Goal: Task Accomplishment & Management: Manage account settings

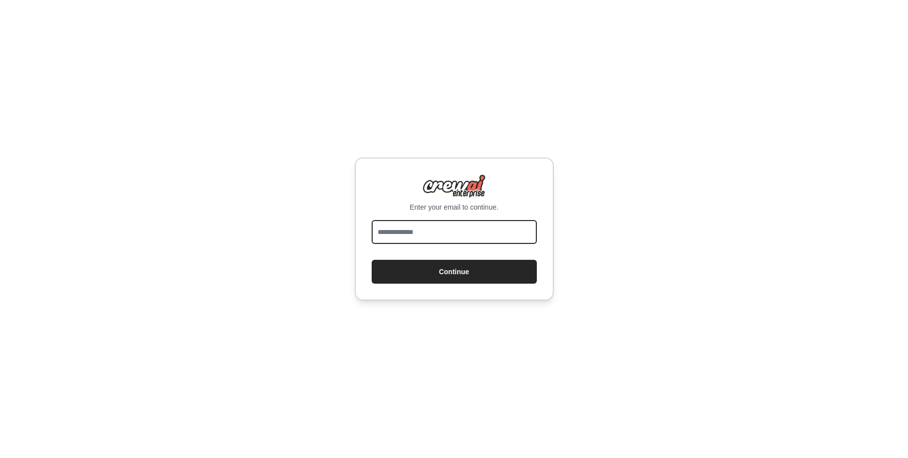
click at [423, 234] on input "email" at bounding box center [453, 232] width 165 height 24
type input "**********"
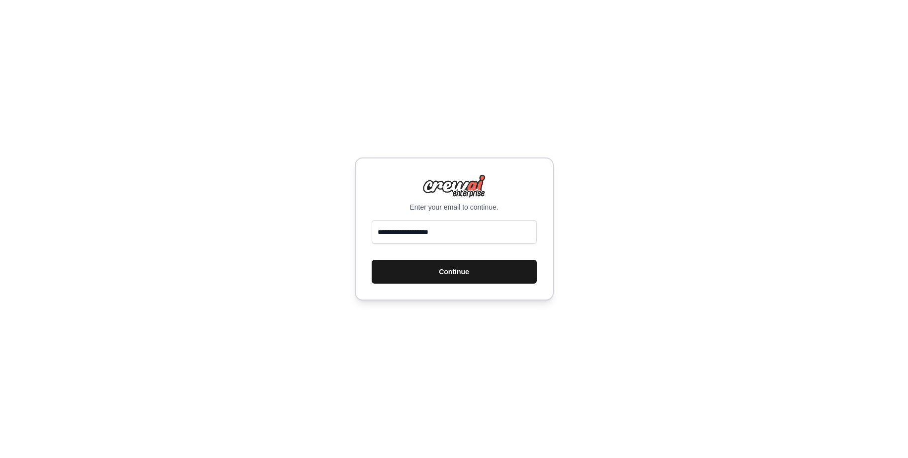
click at [409, 277] on button "Continue" at bounding box center [453, 272] width 165 height 24
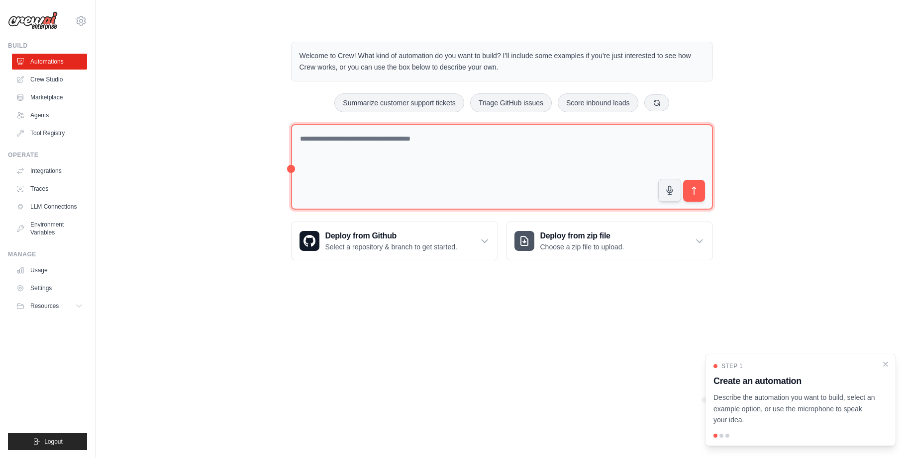
click at [448, 164] on textarea at bounding box center [502, 167] width 422 height 86
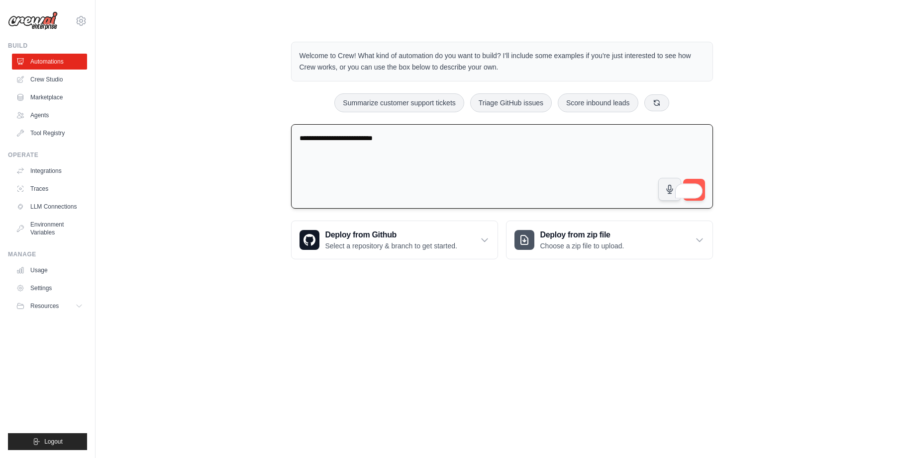
click at [395, 142] on textarea "**********" at bounding box center [502, 166] width 422 height 85
click at [819, 163] on div "**********" at bounding box center [501, 151] width 780 height 250
drag, startPoint x: 693, startPoint y: 180, endPoint x: 714, endPoint y: 180, distance: 20.9
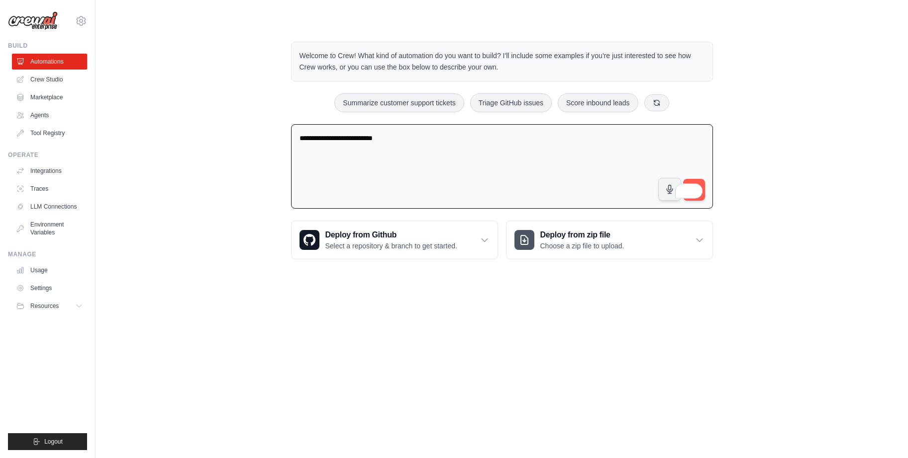
click at [693, 181] on span at bounding box center [695, 190] width 14 height 18
click at [660, 105] on icon at bounding box center [656, 102] width 8 height 8
click at [443, 163] on textarea "**********" at bounding box center [502, 166] width 422 height 85
click at [379, 110] on button "Monitor website uptime" at bounding box center [382, 102] width 89 height 19
type textarea "**********"
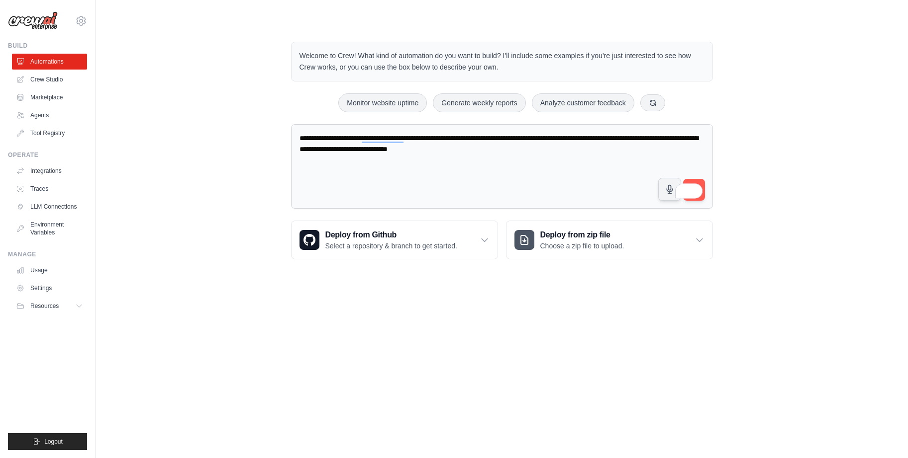
click at [519, 307] on body "ryon.powers@dell.com Settings Build Automations Crew Studio" at bounding box center [454, 229] width 908 height 458
click at [701, 184] on button "Open Grammarly." at bounding box center [694, 190] width 13 height 13
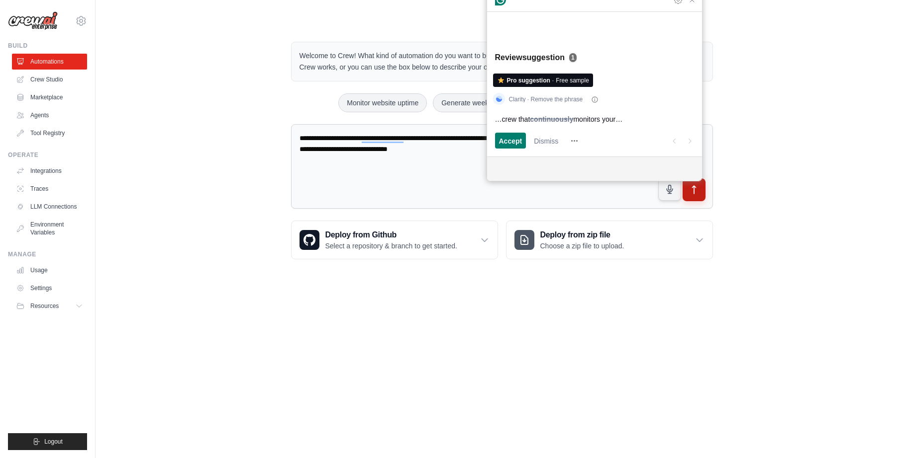
click at [701, 184] on button "submit" at bounding box center [693, 190] width 23 height 23
drag, startPoint x: 39, startPoint y: 75, endPoint x: 48, endPoint y: 79, distance: 10.3
click at [38, 74] on link "Crew Studio" at bounding box center [50, 80] width 75 height 16
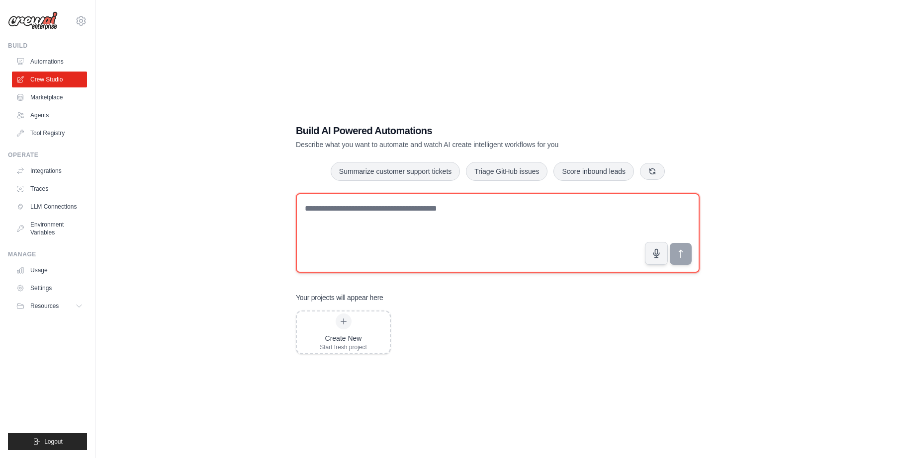
click at [370, 224] on textarea at bounding box center [498, 233] width 404 height 80
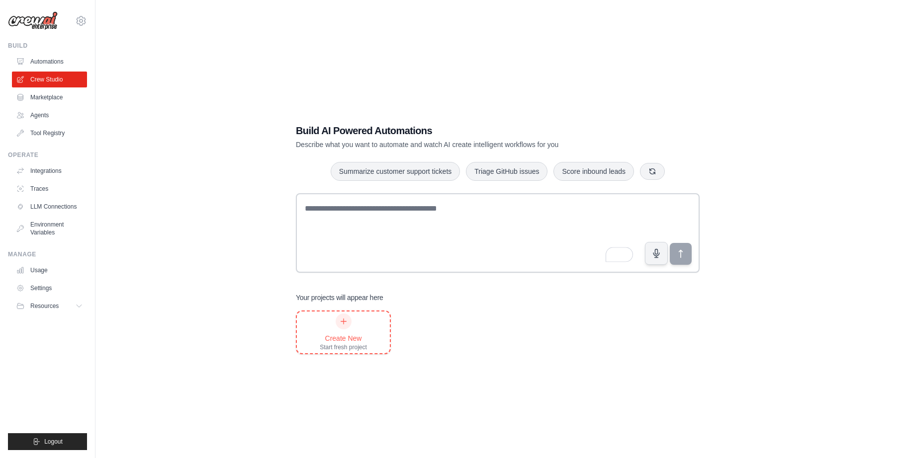
click at [348, 340] on div "Create New" at bounding box center [343, 339] width 47 height 10
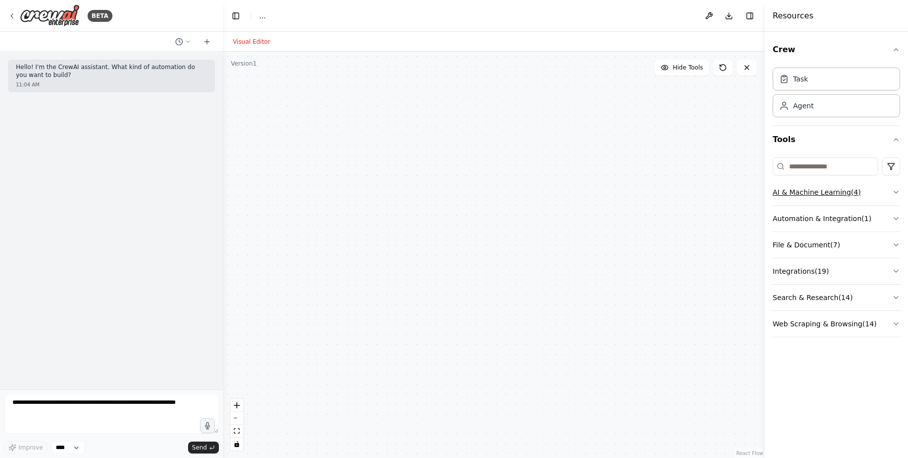
click at [804, 197] on button "AI & Machine Learning ( 4 )" at bounding box center [835, 193] width 127 height 26
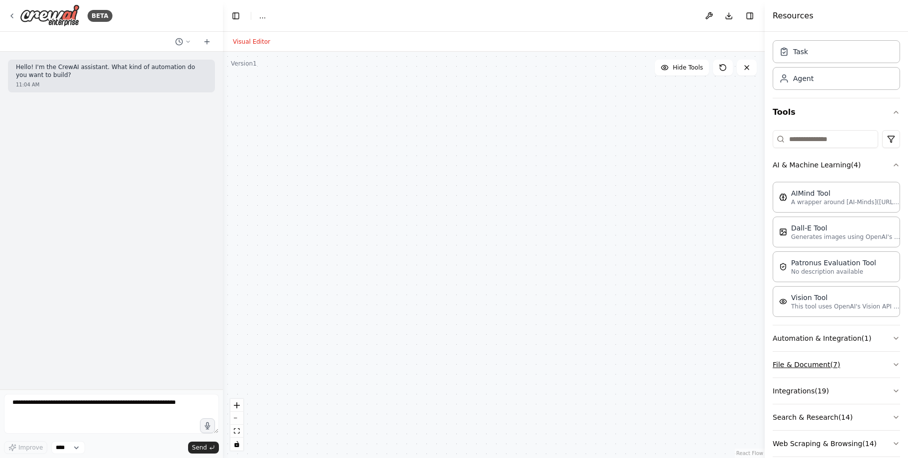
scroll to position [42, 0]
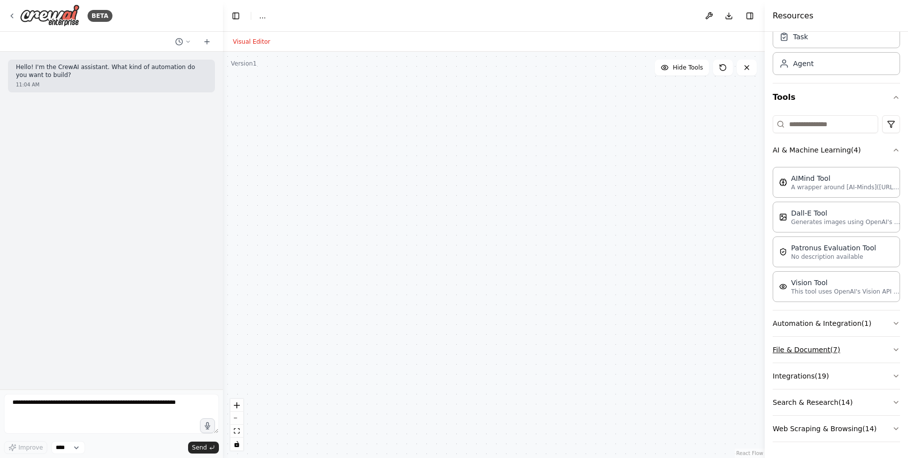
click at [800, 348] on button "File & Document ( 7 )" at bounding box center [835, 350] width 127 height 26
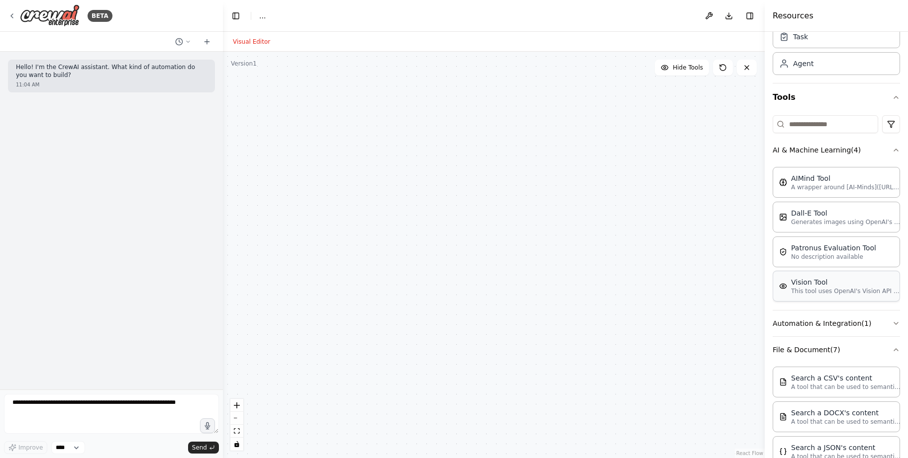
scroll to position [241, 0]
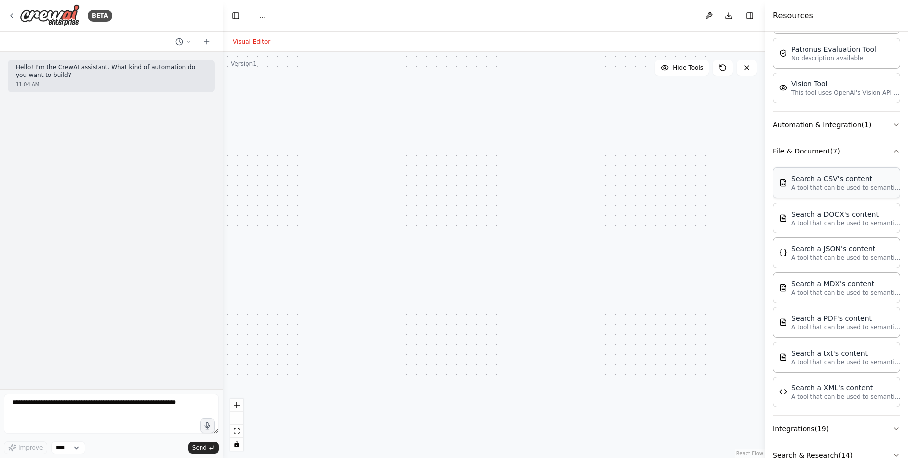
click at [823, 190] on p "A tool that can be used to semantic search a query from a CSV's content." at bounding box center [845, 188] width 109 height 8
click at [46, 403] on textarea at bounding box center [111, 414] width 215 height 40
type textarea "**********"
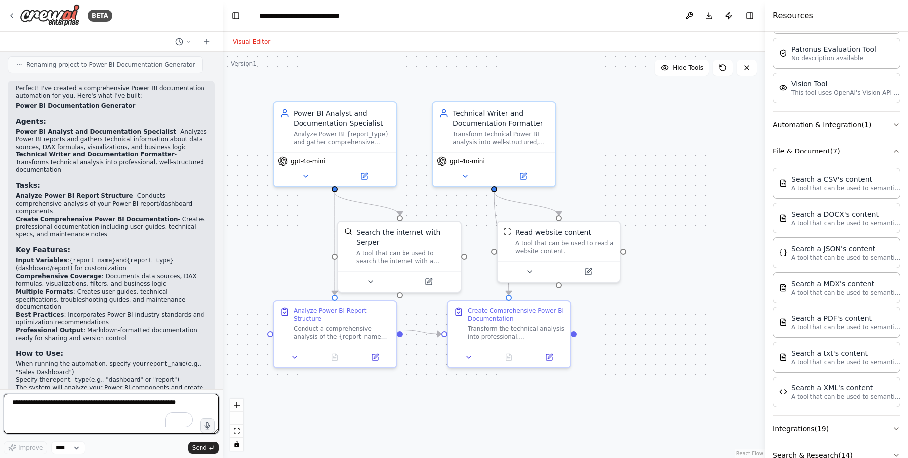
scroll to position [539, 0]
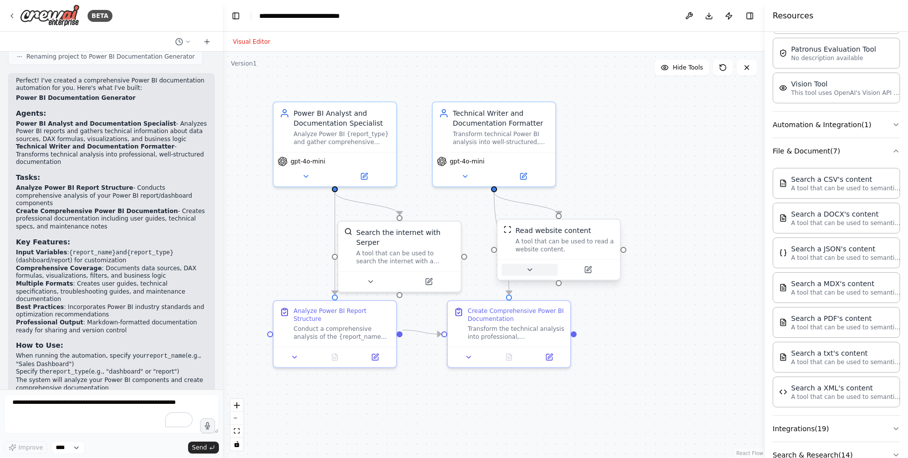
click at [533, 272] on icon at bounding box center [530, 270] width 8 height 8
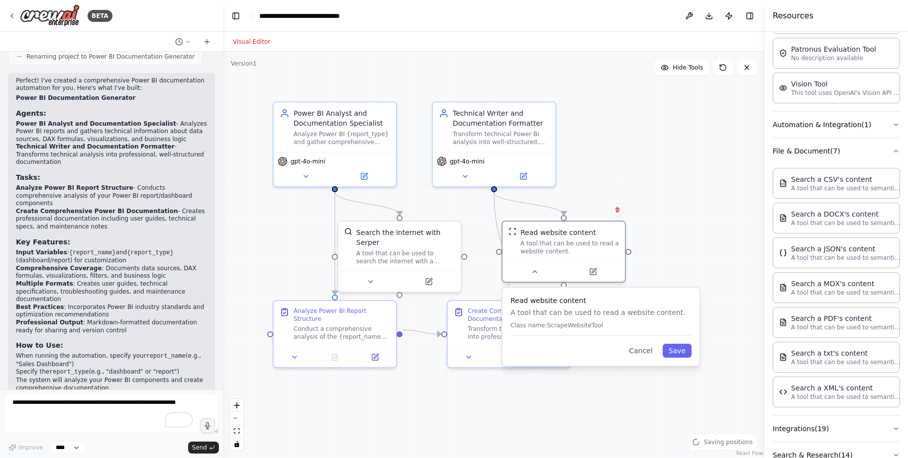
click at [680, 247] on div ".deletable-edge-delete-btn { width: 20px; height: 20px; border: 0px solid #ffff…" at bounding box center [494, 255] width 542 height 407
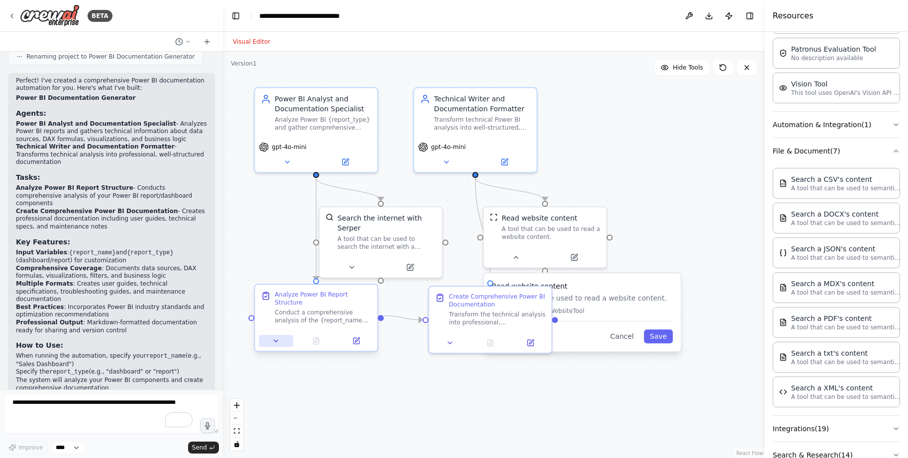
click at [279, 337] on icon at bounding box center [276, 341] width 8 height 8
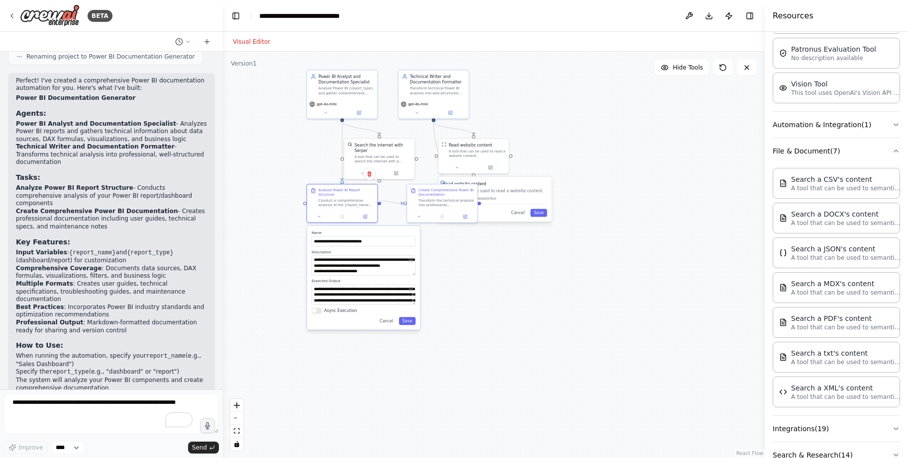
drag, startPoint x: 494, startPoint y: 410, endPoint x: 538, endPoint y: 281, distance: 136.0
click at [538, 281] on div ".deletable-edge-delete-btn { width: 20px; height: 20px; border: 0px solid #ffff…" at bounding box center [494, 255] width 542 height 407
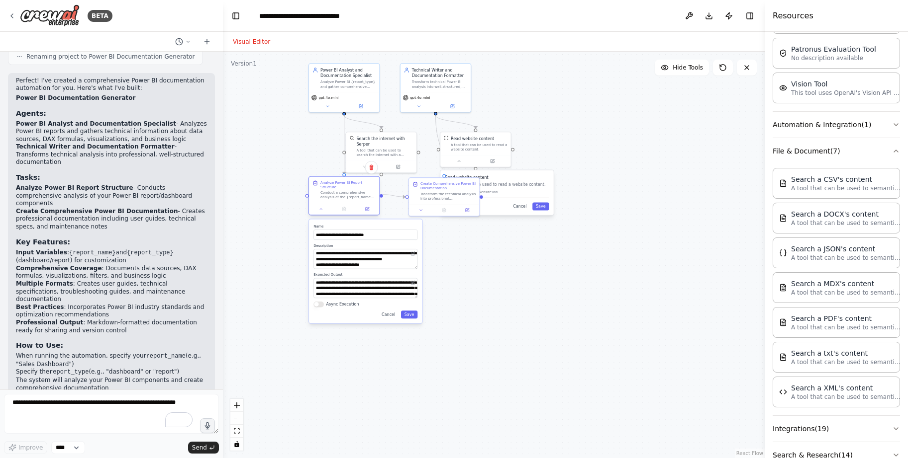
click at [336, 183] on div "Analyze Power BI Report Structure" at bounding box center [347, 185] width 55 height 9
click at [320, 208] on button at bounding box center [320, 209] width 19 height 7
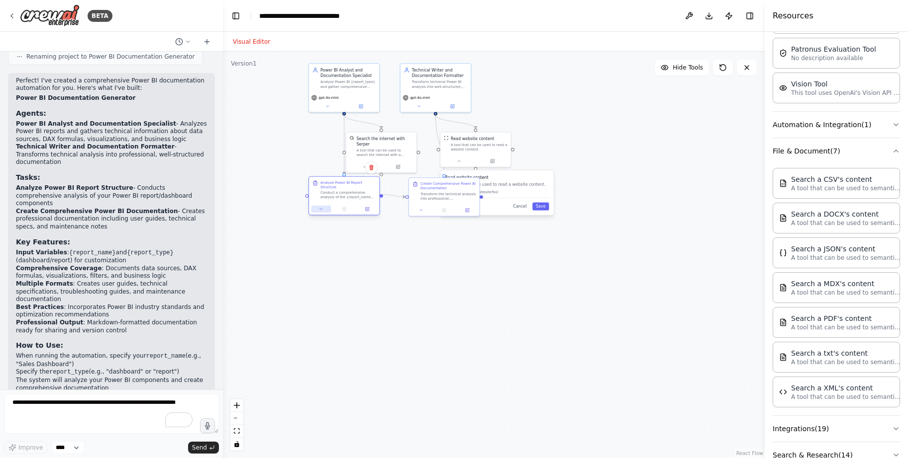
click at [317, 206] on button at bounding box center [320, 209] width 19 height 7
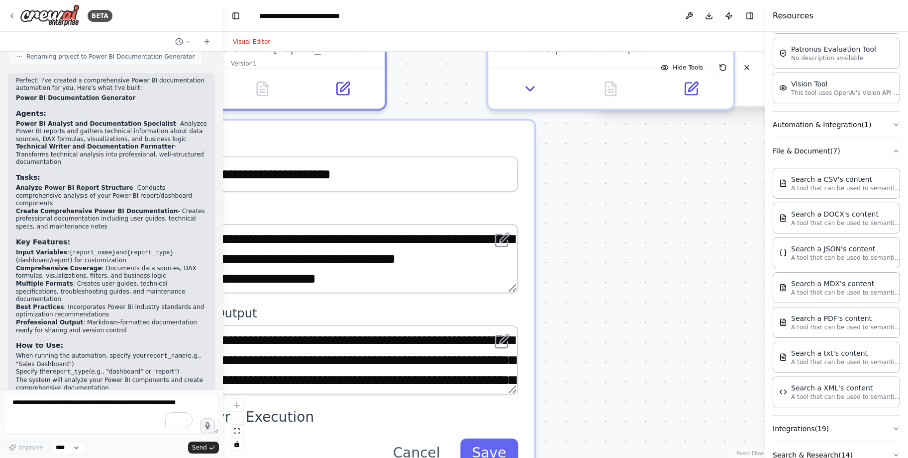
drag, startPoint x: 416, startPoint y: 286, endPoint x: 693, endPoint y: 311, distance: 278.1
click at [691, 319] on div ".deletable-edge-delete-btn { width: 20px; height: 20px; border: 0px solid #ffff…" at bounding box center [494, 255] width 542 height 407
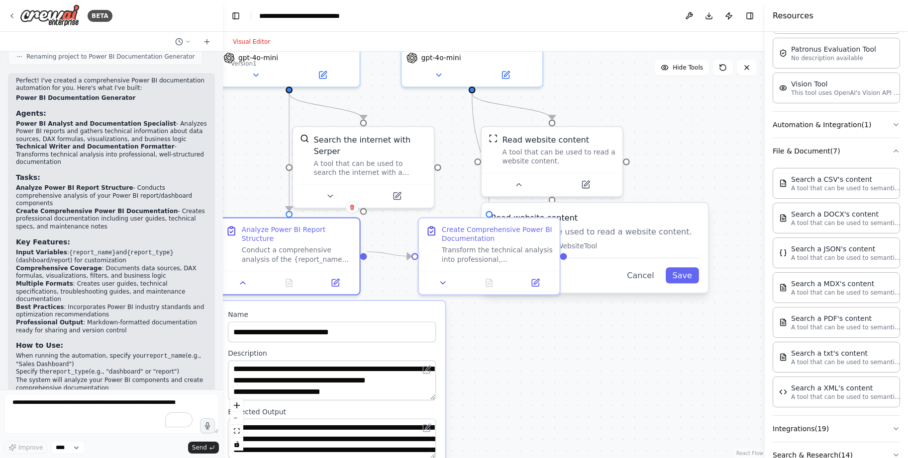
drag, startPoint x: 684, startPoint y: 252, endPoint x: 561, endPoint y: 358, distance: 162.2
click at [489, 371] on div ".deletable-edge-delete-btn { width: 20px; height: 20px; border: 0px solid #ffff…" at bounding box center [494, 255] width 542 height 407
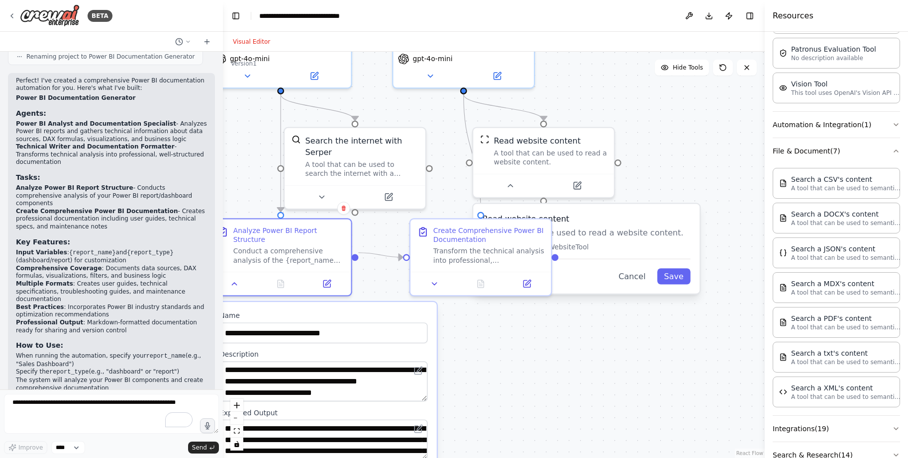
click at [683, 146] on div ".deletable-edge-delete-btn { width: 20px; height: 20px; border: 0px solid #ffff…" at bounding box center [494, 255] width 542 height 407
click at [667, 283] on button "Save" at bounding box center [673, 276] width 33 height 16
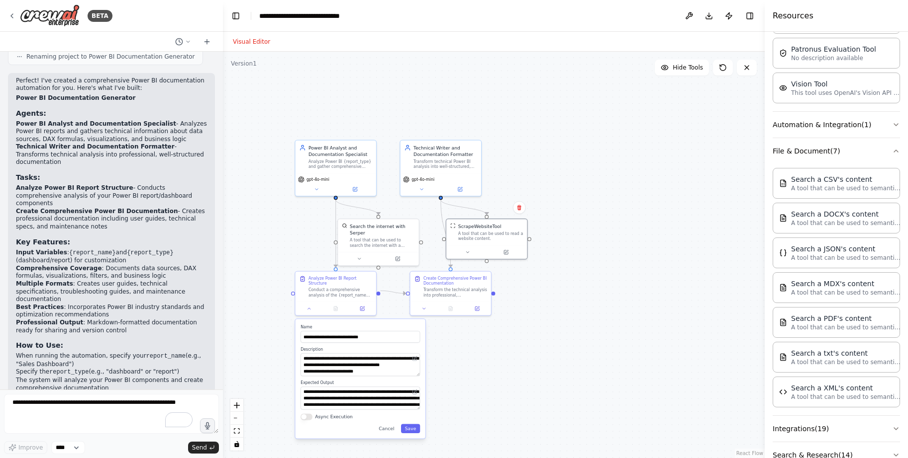
click at [415, 429] on div "**********" at bounding box center [360, 378] width 130 height 119
click at [416, 424] on button "Save" at bounding box center [410, 428] width 19 height 9
drag, startPoint x: 715, startPoint y: 182, endPoint x: 714, endPoint y: 177, distance: 5.0
click at [715, 182] on div ".deletable-edge-delete-btn { width: 20px; height: 20px; border: 0px solid #ffff…" at bounding box center [494, 255] width 542 height 407
click at [706, 16] on button "Download" at bounding box center [709, 16] width 16 height 18
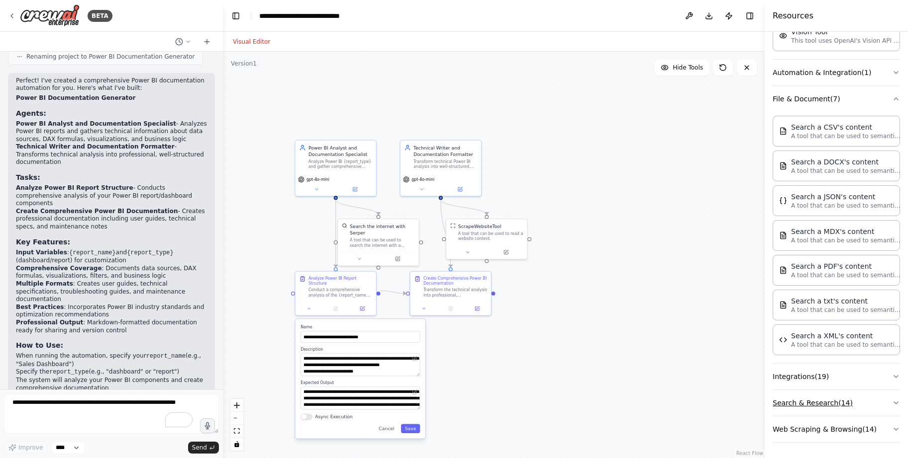
scroll to position [294, 0]
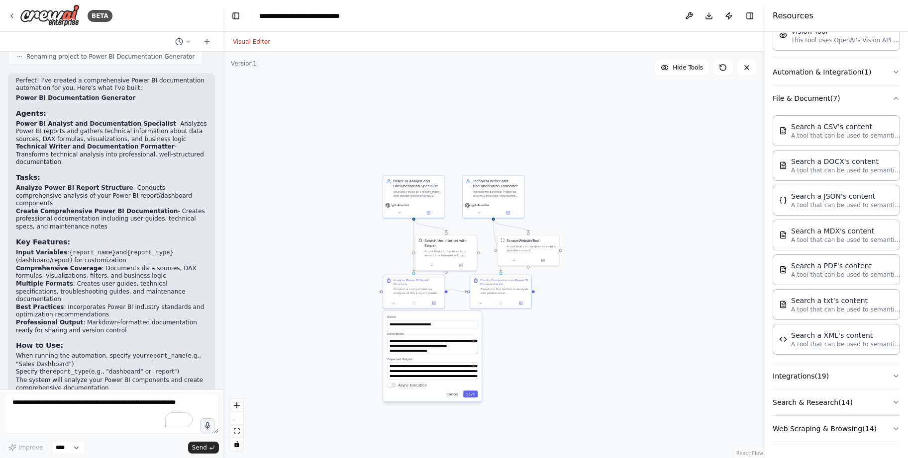
drag, startPoint x: 445, startPoint y: 287, endPoint x: 630, endPoint y: 293, distance: 185.1
click at [635, 296] on div ".deletable-edge-delete-btn { width: 20px; height: 20px; border: 0px solid #ffff…" at bounding box center [494, 255] width 542 height 407
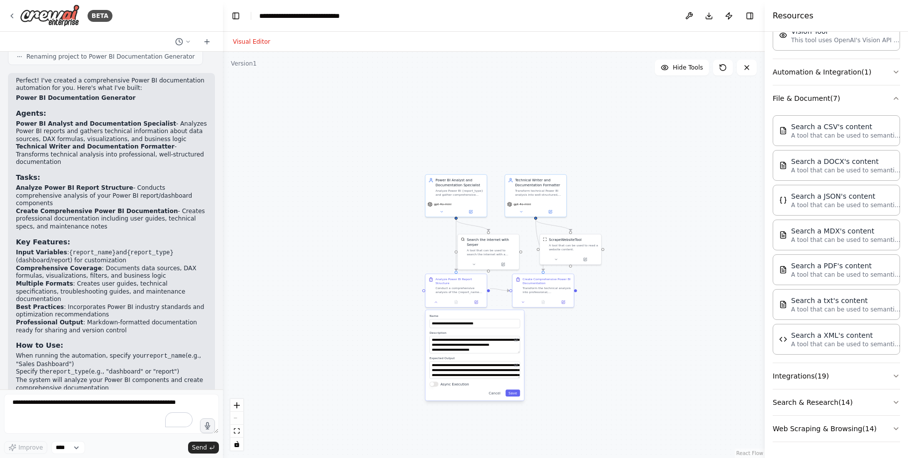
click at [254, 42] on button "Visual Editor" at bounding box center [251, 42] width 49 height 12
click at [295, 16] on div "**********" at bounding box center [315, 16] width 112 height 10
click at [232, 15] on button "Toggle Left Sidebar" at bounding box center [236, 16] width 14 height 14
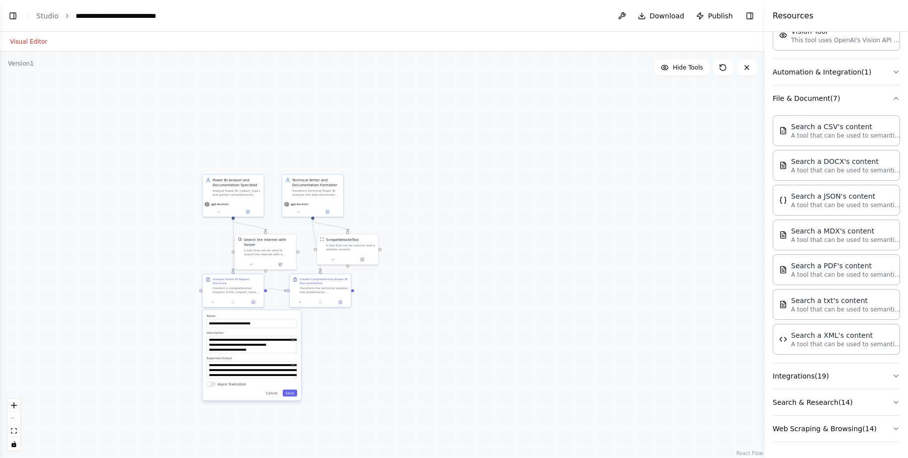
click at [537, 342] on div ".deletable-edge-delete-btn { width: 20px; height: 20px; border: 0px solid #ffff…" at bounding box center [382, 255] width 764 height 407
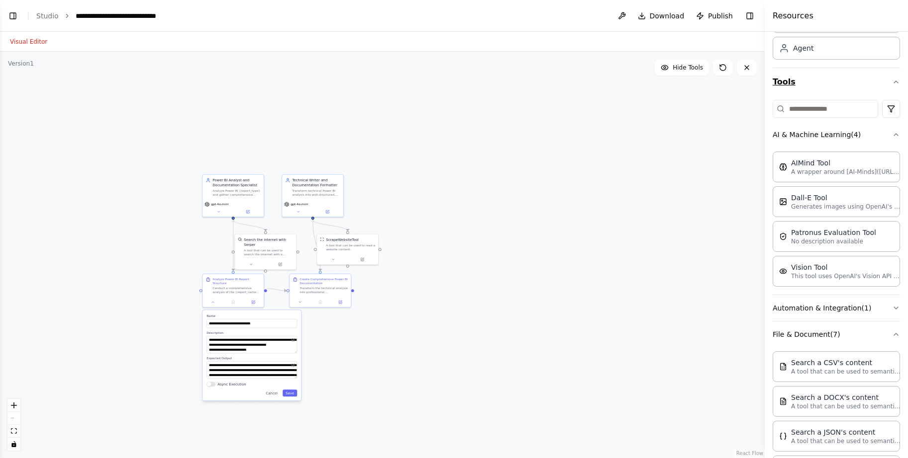
scroll to position [0, 0]
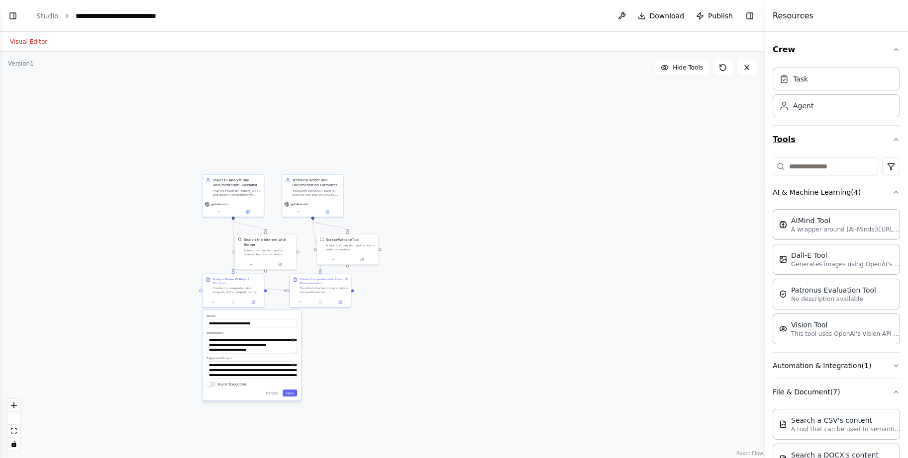
click at [892, 140] on icon "button" at bounding box center [896, 140] width 8 height 8
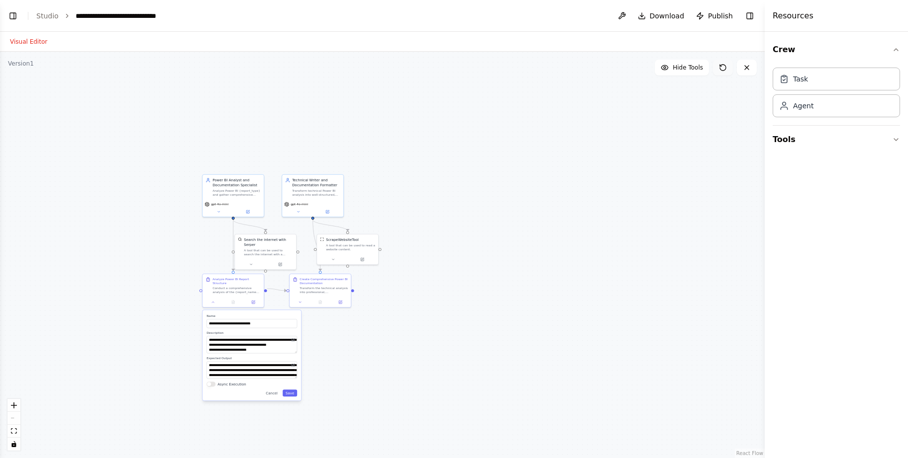
click at [726, 69] on icon at bounding box center [723, 68] width 8 height 8
click at [651, 16] on button "Download" at bounding box center [661, 16] width 55 height 18
click at [624, 18] on button at bounding box center [622, 16] width 16 height 18
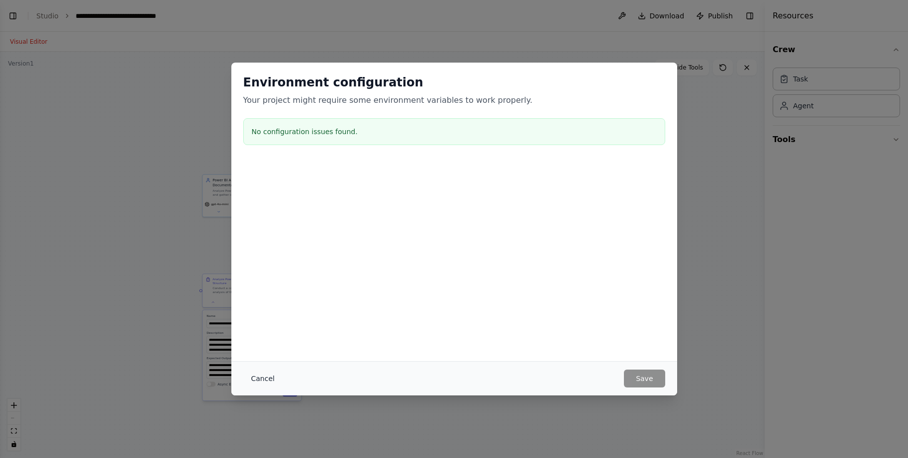
click at [258, 378] on button "Cancel" at bounding box center [262, 379] width 39 height 18
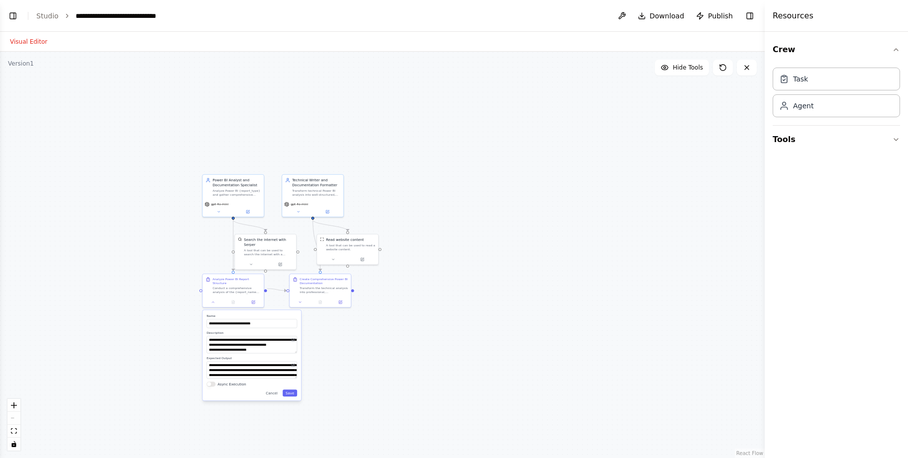
click at [608, 154] on div ".deletable-edge-delete-btn { width: 20px; height: 20px; border: 0px solid #ffff…" at bounding box center [382, 255] width 764 height 407
click at [262, 250] on div "A tool that can be used to search the internet with a search_query. Supports di…" at bounding box center [268, 252] width 49 height 8
click at [36, 68] on div ".deletable-edge-delete-btn { width: 20px; height: 20px; border: 0px solid #ffff…" at bounding box center [382, 255] width 764 height 407
drag, startPoint x: 27, startPoint y: 64, endPoint x: 30, endPoint y: 52, distance: 11.7
click at [27, 64] on div "Version 1" at bounding box center [21, 64] width 26 height 8
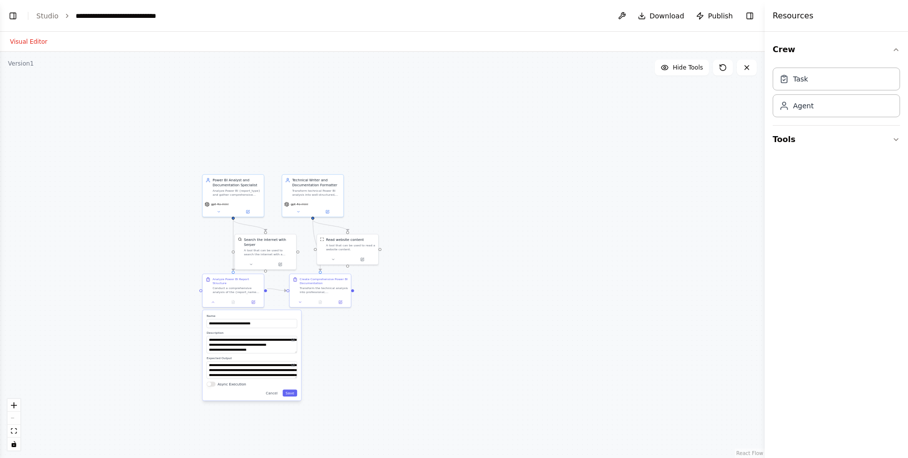
click at [4, 15] on header "**********" at bounding box center [382, 16] width 764 height 32
click at [9, 15] on button "Toggle Left Sidebar" at bounding box center [13, 16] width 14 height 14
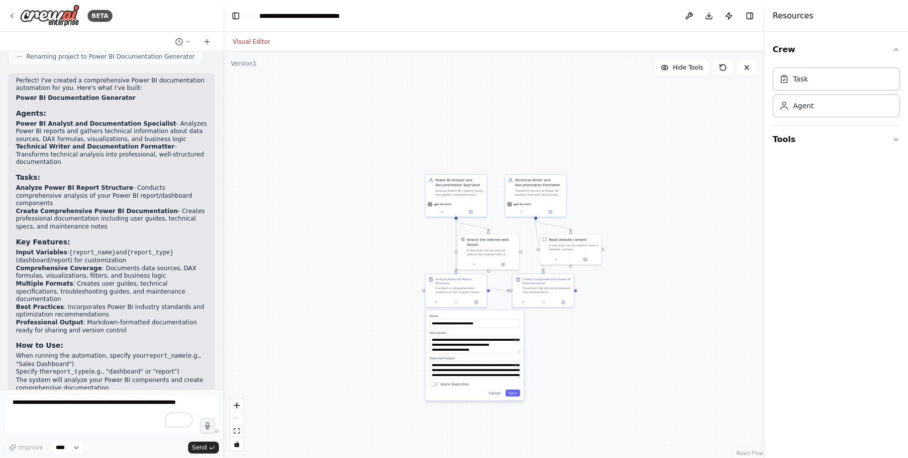
click at [328, 130] on div ".deletable-edge-delete-btn { width: 20px; height: 20px; border: 0px solid #ffff…" at bounding box center [494, 255] width 542 height 407
click at [320, 11] on div "**********" at bounding box center [315, 16] width 112 height 10
click at [745, 16] on button "Toggle Right Sidebar" at bounding box center [749, 16] width 14 height 14
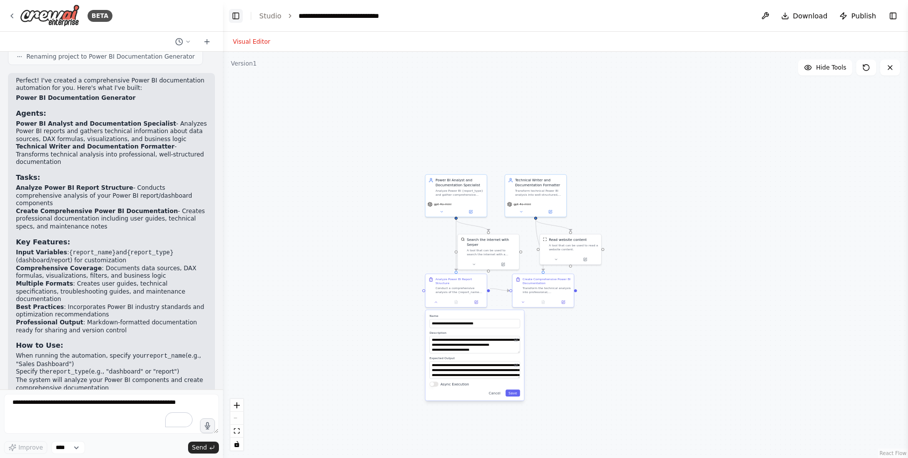
click at [237, 19] on button "Toggle Left Sidebar" at bounding box center [236, 16] width 14 height 14
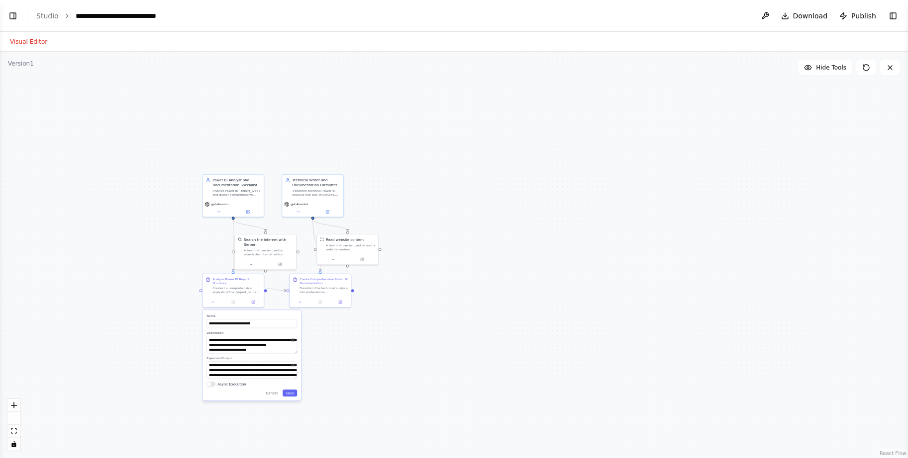
click at [25, 44] on button "Visual Editor" at bounding box center [28, 42] width 49 height 12
click at [656, 337] on div ".deletable-edge-delete-btn { width: 20px; height: 20px; border: 0px solid #ffff…" at bounding box center [454, 255] width 908 height 407
click at [294, 390] on button "Save" at bounding box center [290, 392] width 14 height 7
click at [480, 382] on div ".deletable-edge-delete-btn { width: 20px; height: 20px; border: 0px solid #ffff…" at bounding box center [454, 255] width 908 height 407
click at [893, 69] on icon at bounding box center [890, 68] width 8 height 8
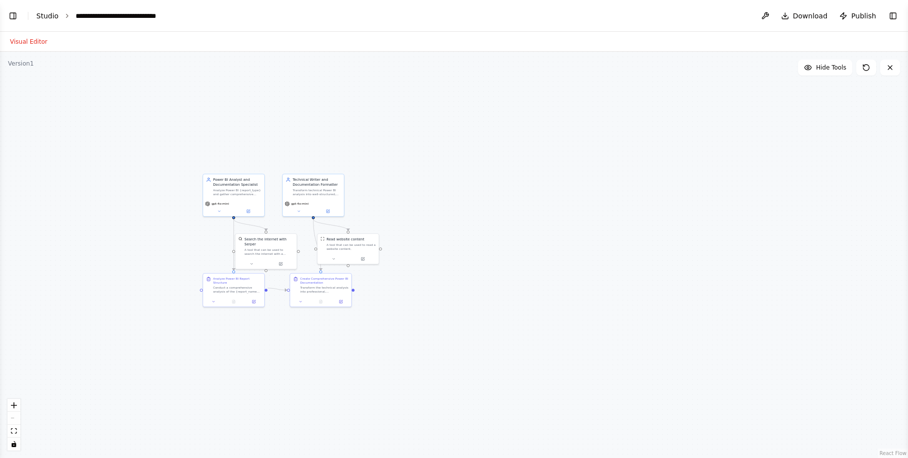
click at [45, 15] on link "Studio" at bounding box center [47, 16] width 22 height 8
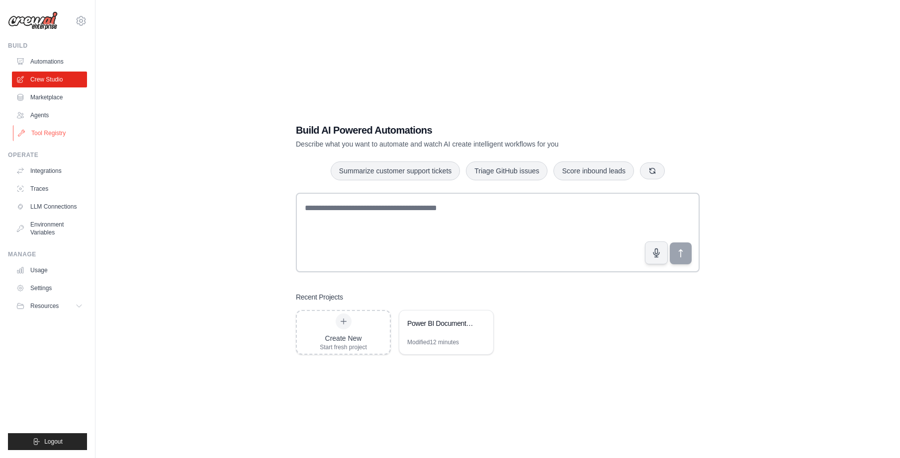
click at [46, 137] on link "Tool Registry" at bounding box center [50, 133] width 75 height 16
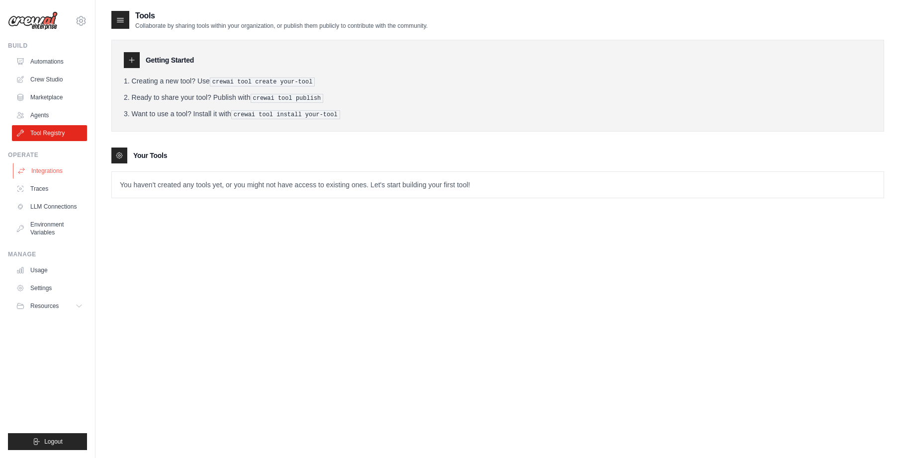
click at [54, 170] on link "Integrations" at bounding box center [50, 171] width 75 height 16
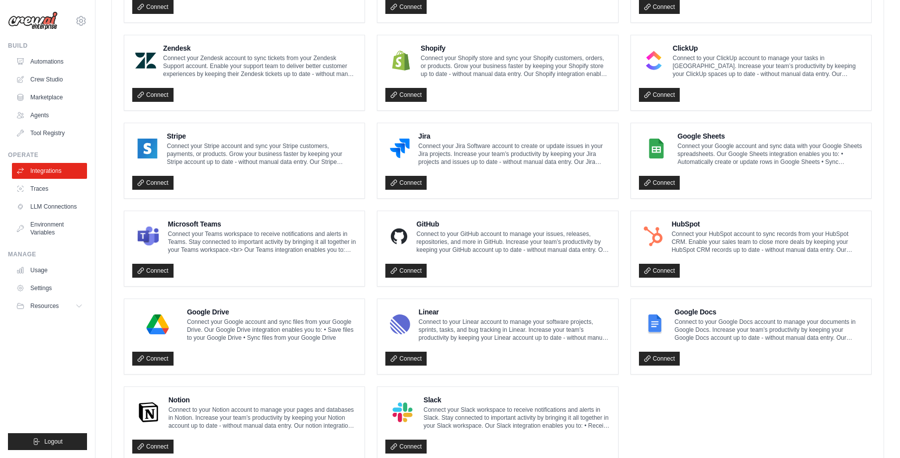
scroll to position [472, 0]
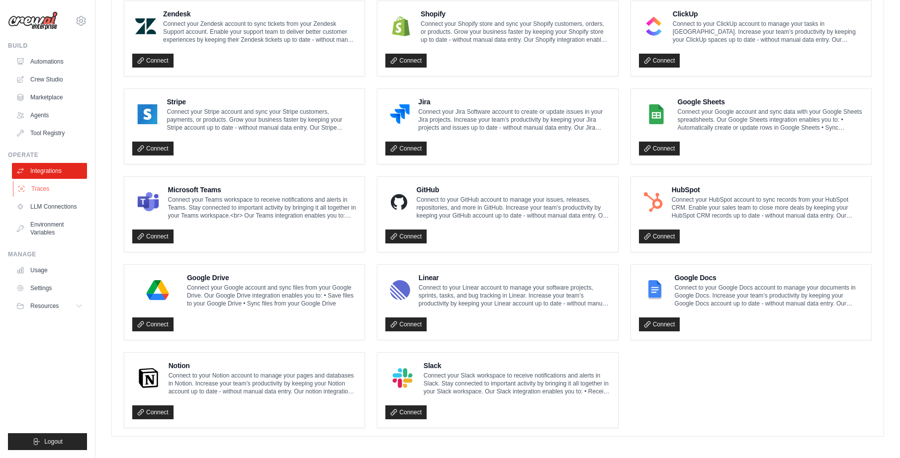
click at [54, 189] on link "Traces" at bounding box center [50, 189] width 75 height 16
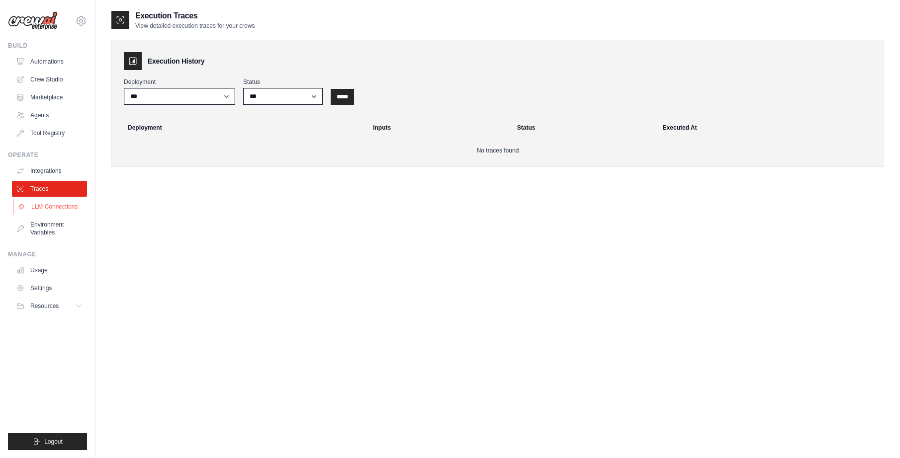
click at [60, 210] on link "LLM Connections" at bounding box center [50, 207] width 75 height 16
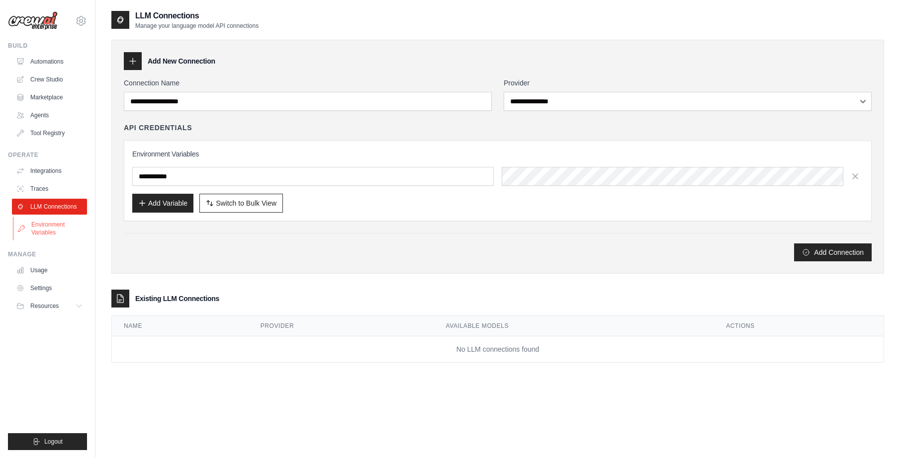
click at [55, 223] on link "Environment Variables" at bounding box center [50, 229] width 75 height 24
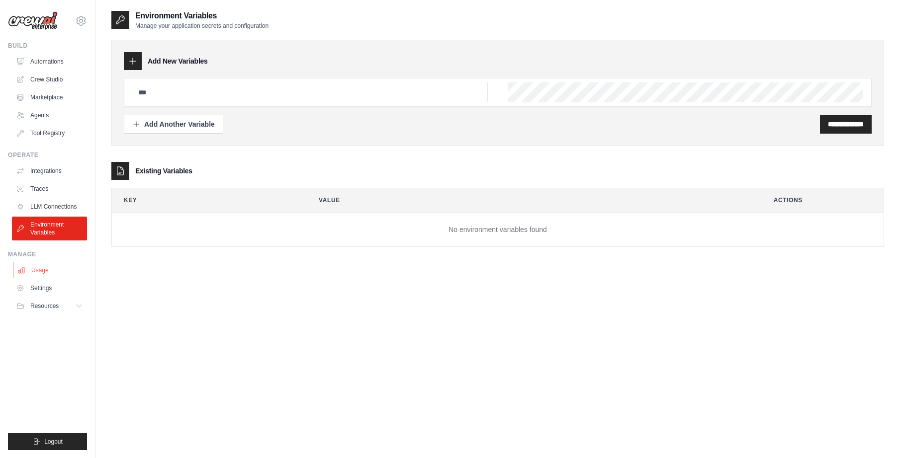
click at [44, 273] on link "Usage" at bounding box center [50, 271] width 75 height 16
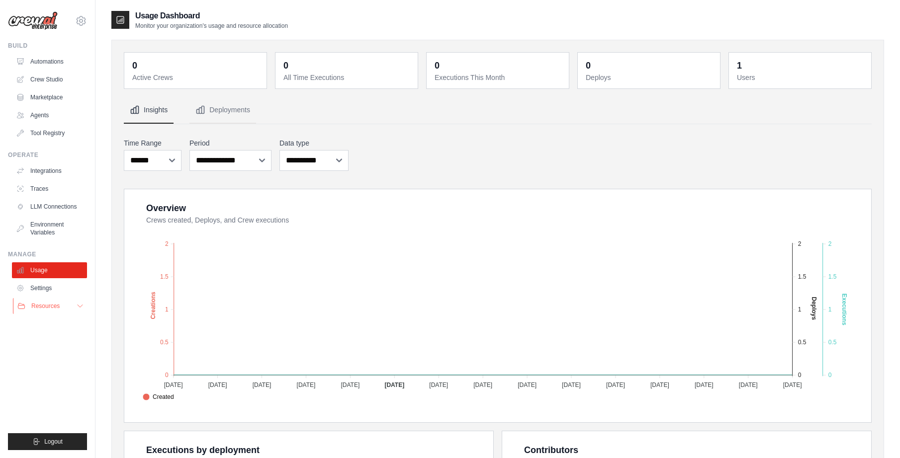
click at [46, 308] on span "Resources" at bounding box center [45, 306] width 28 height 8
click at [61, 112] on link "Agents" at bounding box center [50, 115] width 75 height 16
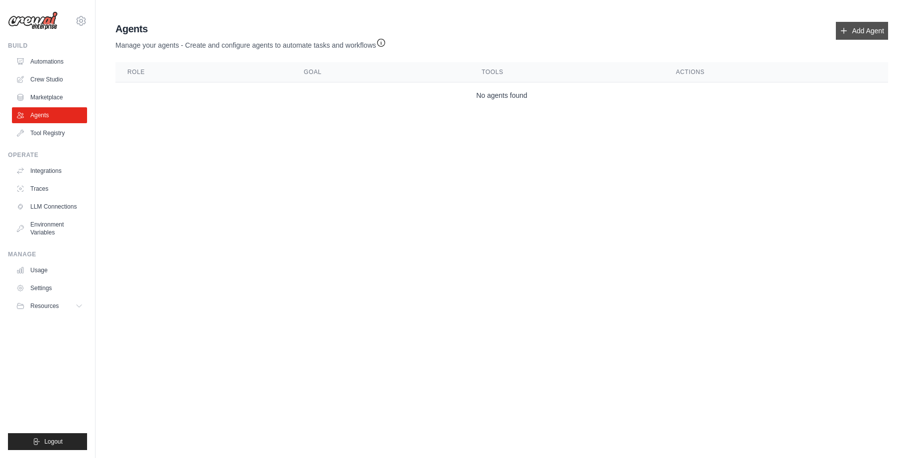
click at [859, 29] on link "Add Agent" at bounding box center [861, 31] width 52 height 18
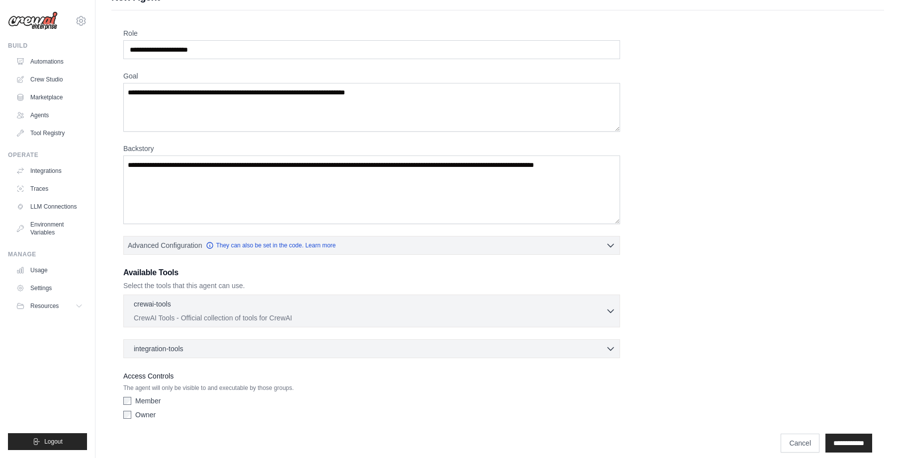
scroll to position [30, 0]
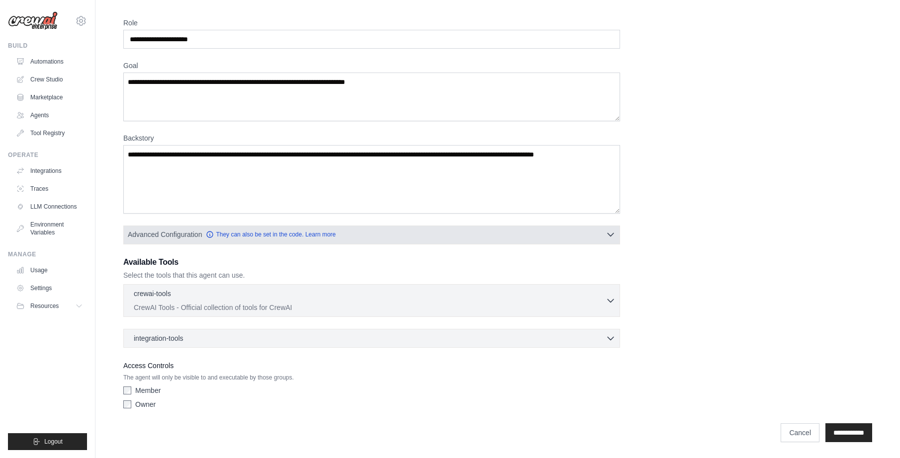
click at [416, 238] on button "Advanced Configuration They can also be set in the code. Learn more" at bounding box center [372, 235] width 496 height 18
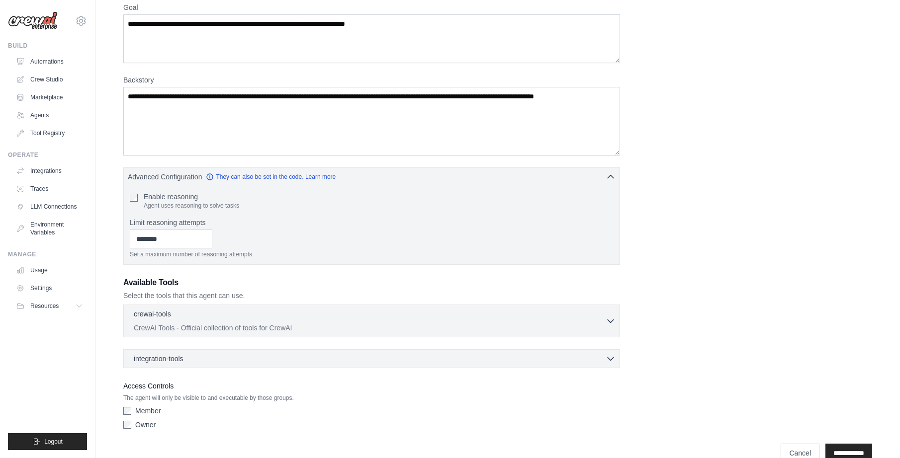
scroll to position [109, 0]
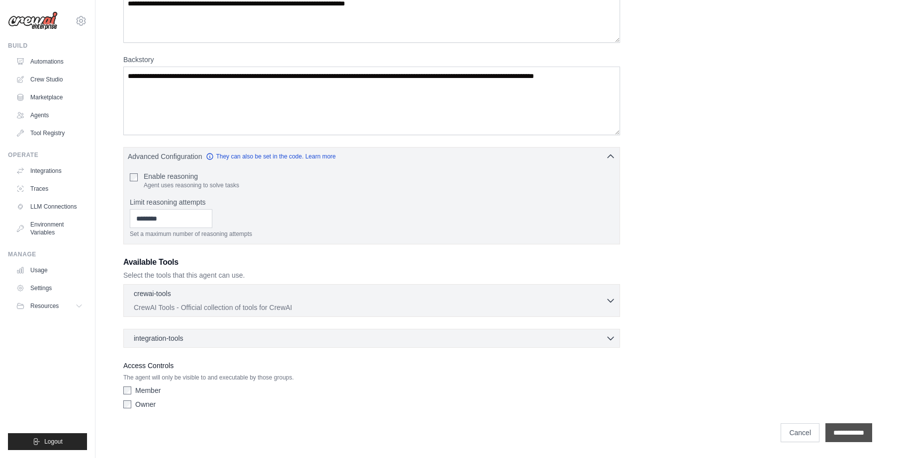
click at [866, 432] on input "**********" at bounding box center [848, 433] width 47 height 19
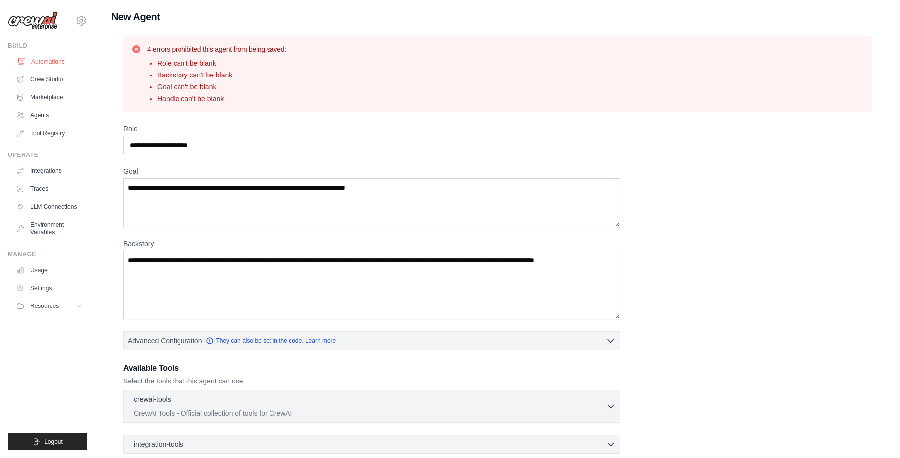
click at [53, 57] on link "Automations" at bounding box center [50, 62] width 75 height 16
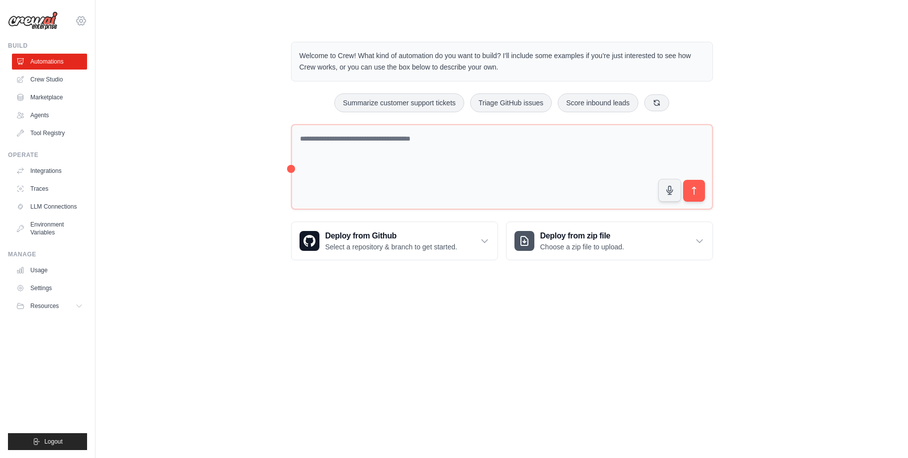
click at [85, 24] on icon at bounding box center [81, 21] width 12 height 12
click at [64, 72] on link "Settings" at bounding box center [81, 67] width 88 height 18
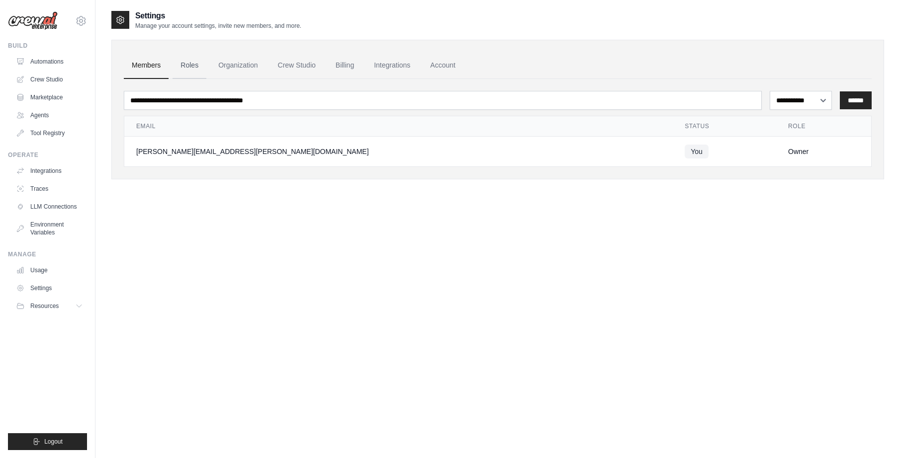
click at [182, 69] on link "Roles" at bounding box center [190, 65] width 34 height 27
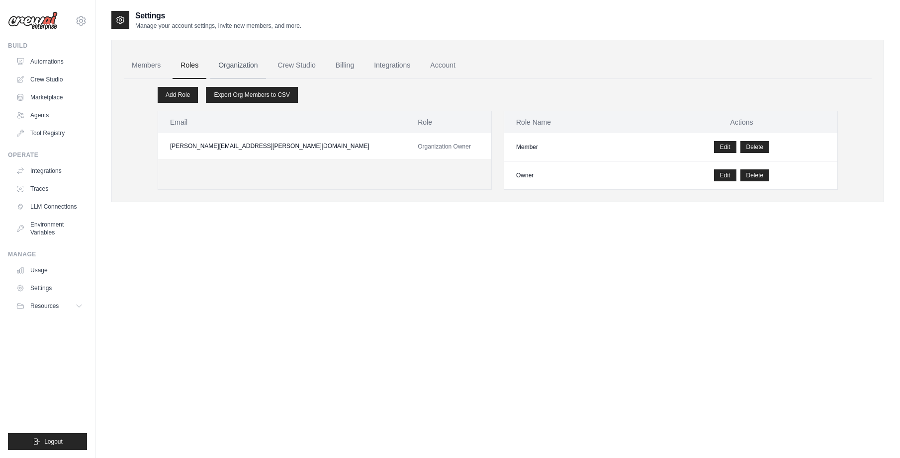
click at [244, 70] on link "Organization" at bounding box center [237, 65] width 55 height 27
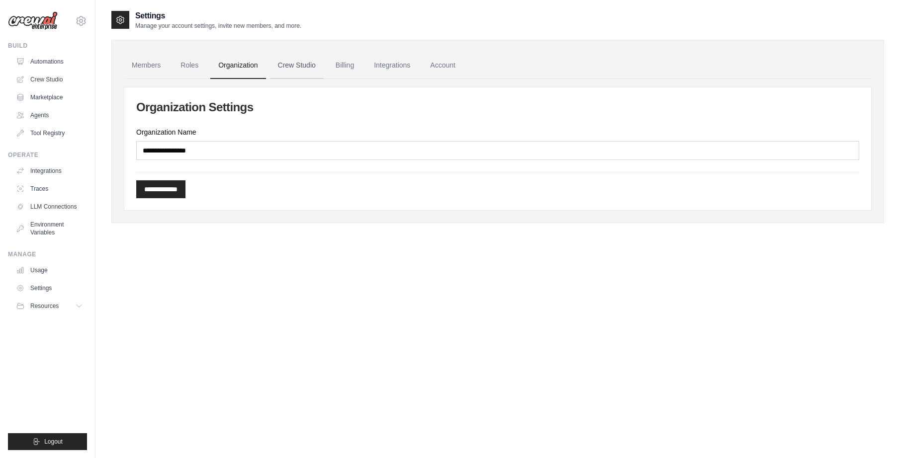
click at [288, 69] on link "Crew Studio" at bounding box center [297, 65] width 54 height 27
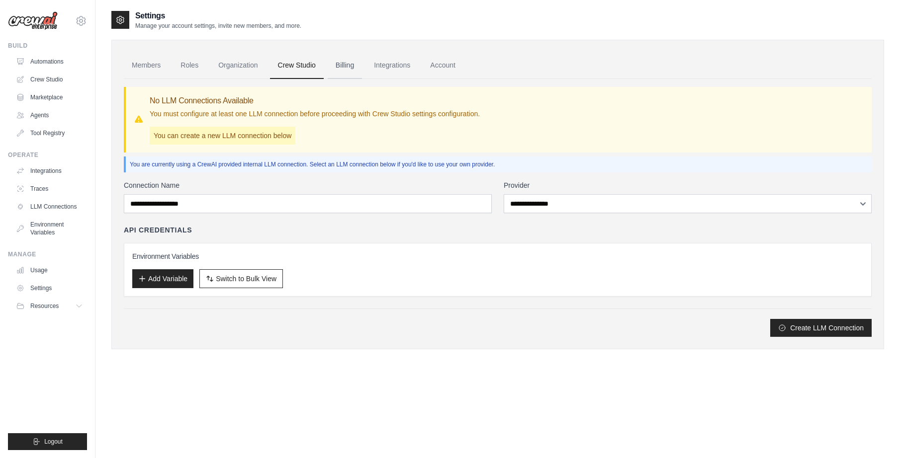
click at [338, 65] on link "Billing" at bounding box center [345, 65] width 34 height 27
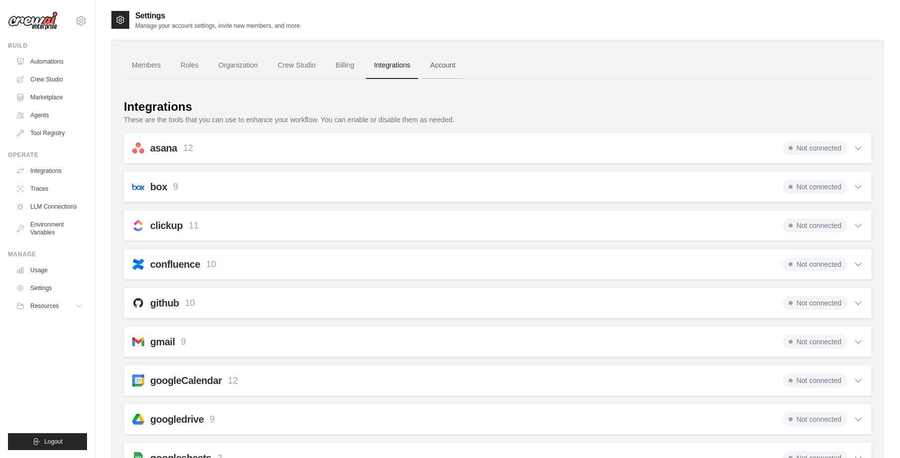
click at [454, 66] on link "Account" at bounding box center [442, 65] width 41 height 27
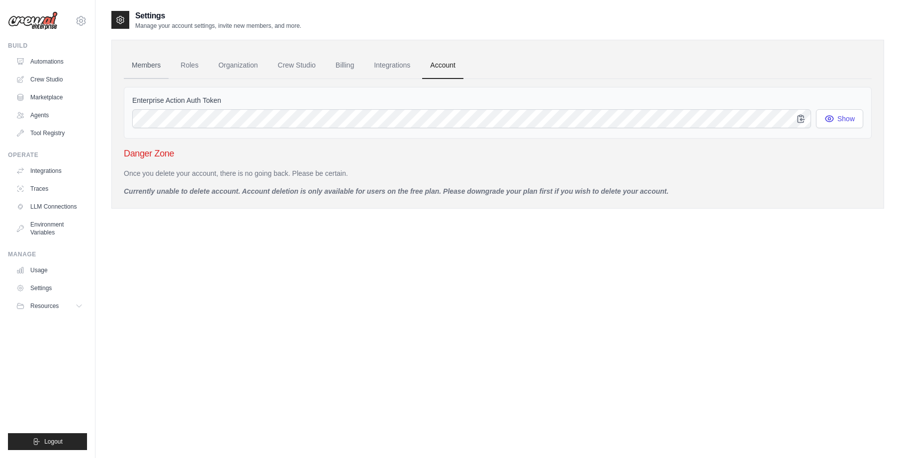
click at [145, 69] on link "Members" at bounding box center [146, 65] width 45 height 27
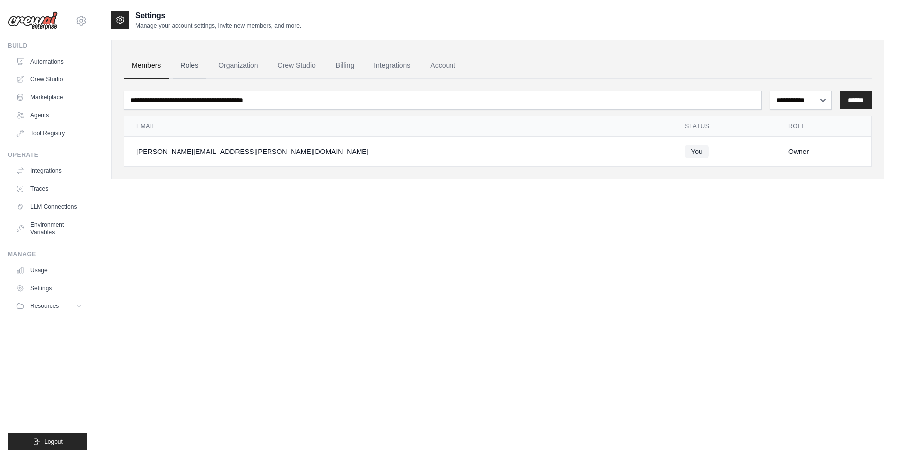
click at [197, 66] on link "Roles" at bounding box center [190, 65] width 34 height 27
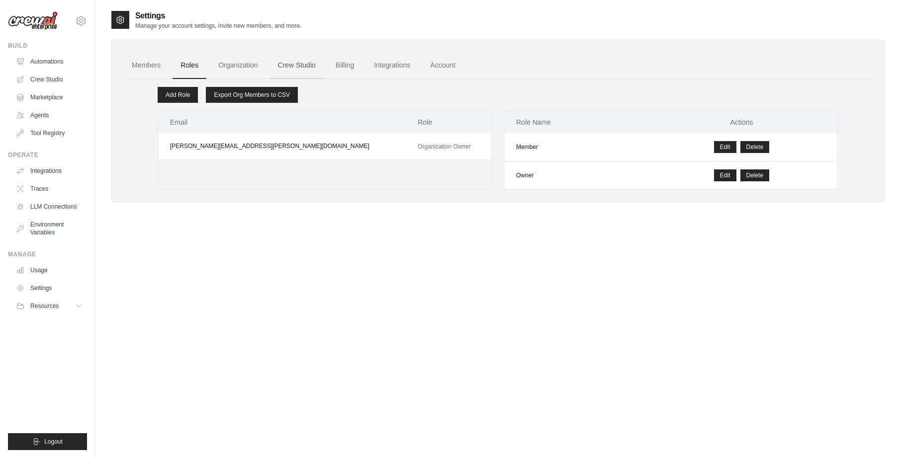
click at [303, 66] on link "Crew Studio" at bounding box center [297, 65] width 54 height 27
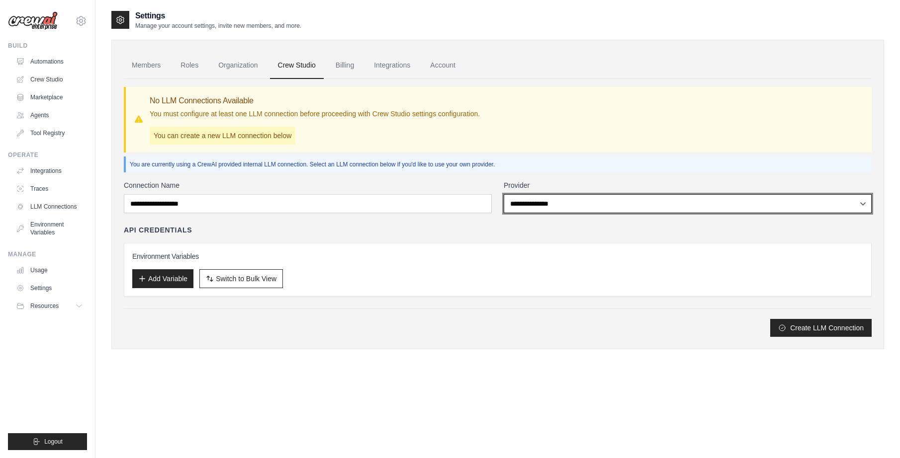
click at [542, 195] on select "**********" at bounding box center [688, 203] width 368 height 19
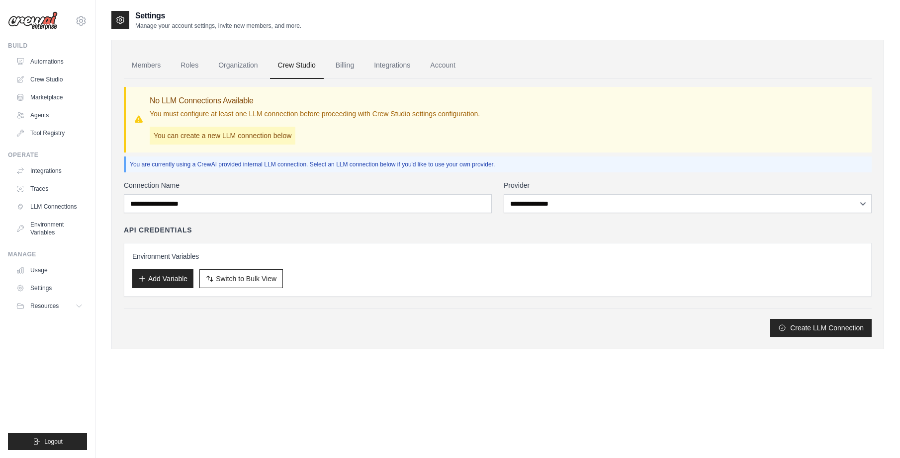
click at [617, 153] on div "**********" at bounding box center [498, 208] width 748 height 258
click at [249, 67] on link "Organization" at bounding box center [237, 65] width 55 height 27
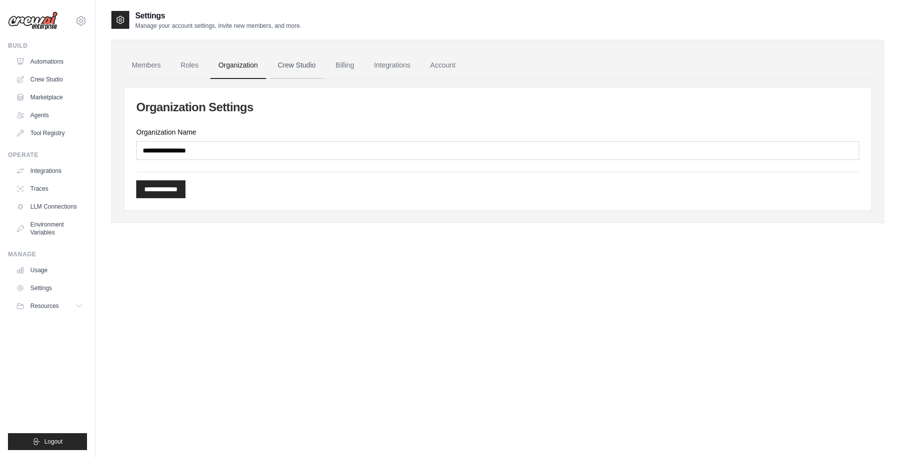
click at [294, 68] on link "Crew Studio" at bounding box center [297, 65] width 54 height 27
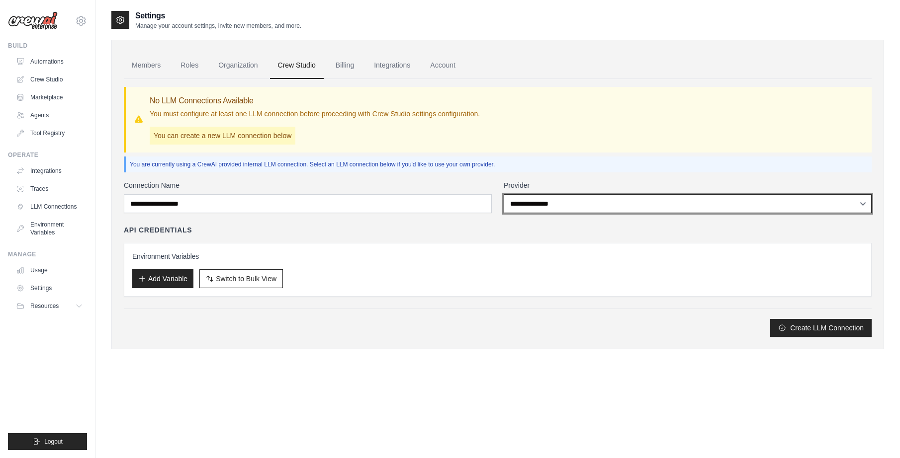
click at [570, 207] on select "**********" at bounding box center [688, 203] width 368 height 19
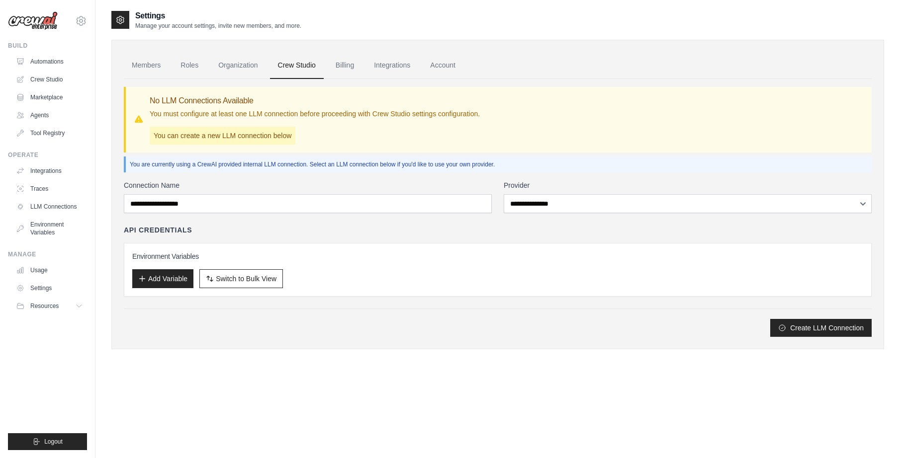
drag, startPoint x: 374, startPoint y: 356, endPoint x: 367, endPoint y: 357, distance: 7.5
click at [374, 355] on div "Settings Manage your account settings, invite new members, and more. Members Ro…" at bounding box center [497, 188] width 773 height 356
